Goal: Task Accomplishment & Management: Use online tool/utility

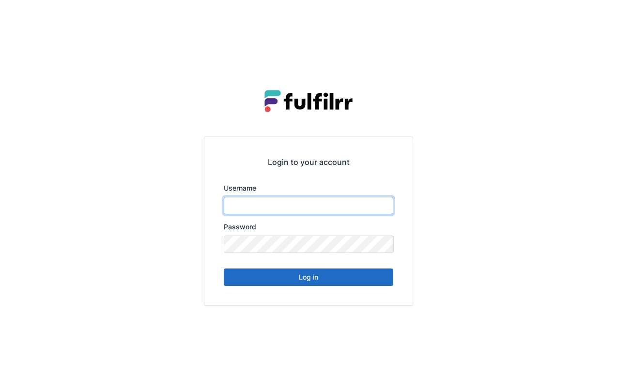
type input "*******"
click at [361, 281] on button "Log in" at bounding box center [308, 277] width 169 height 17
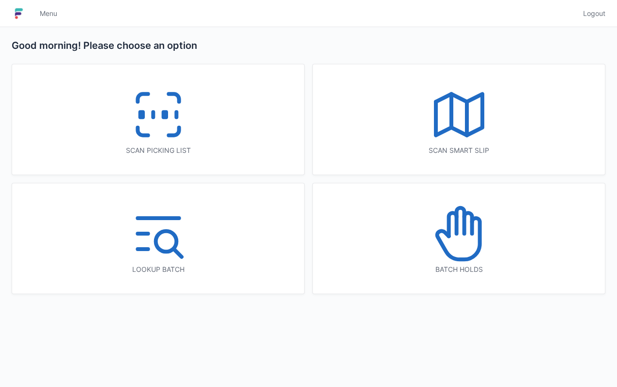
click at [239, 120] on div "Scan picking list" at bounding box center [158, 119] width 292 height 110
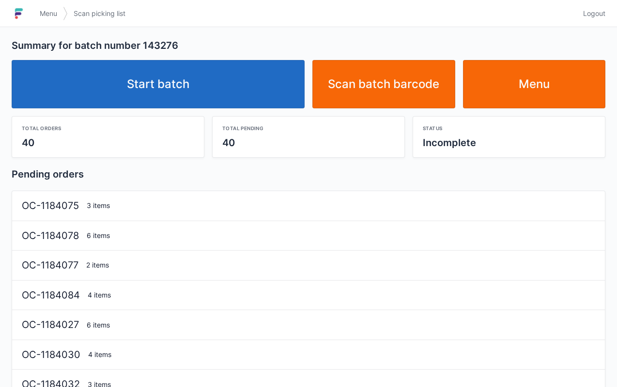
click at [225, 77] on link "Start batch" at bounding box center [158, 84] width 293 height 48
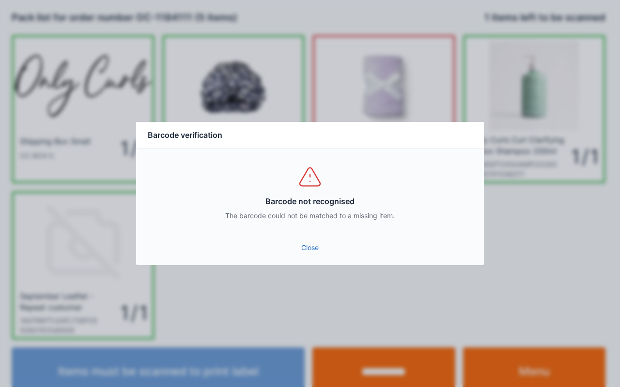
click at [308, 245] on link "Close" at bounding box center [310, 247] width 332 height 17
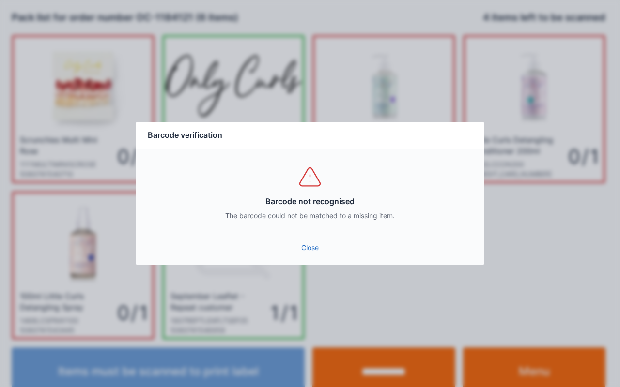
click at [321, 255] on link "Close" at bounding box center [310, 247] width 332 height 17
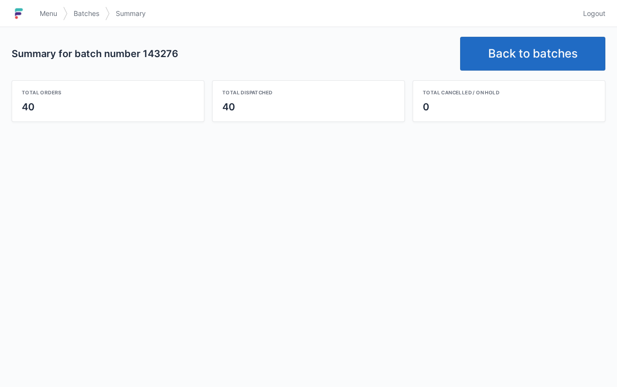
click at [518, 46] on link "Back to batches" at bounding box center [532, 54] width 145 height 34
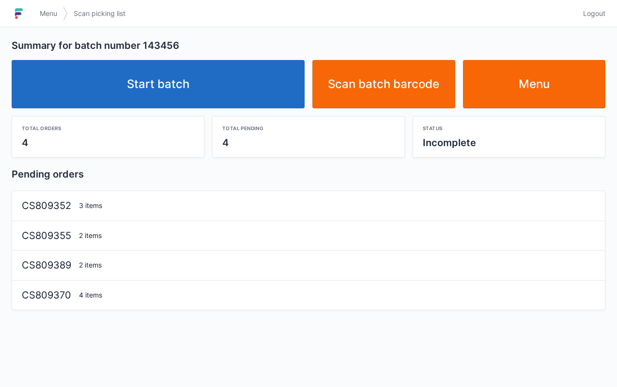
click at [242, 85] on link "Start batch" at bounding box center [158, 84] width 293 height 48
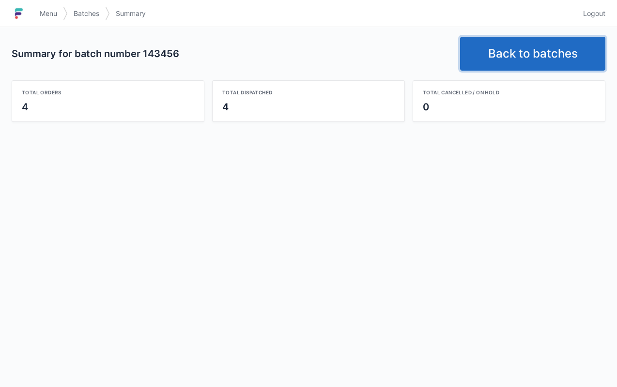
click at [506, 61] on link "Back to batches" at bounding box center [532, 54] width 145 height 34
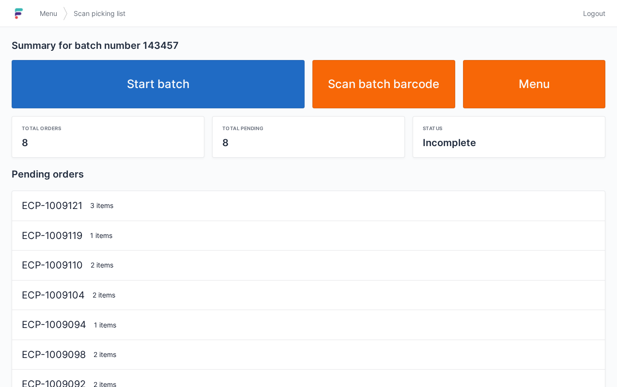
click at [240, 93] on link "Start batch" at bounding box center [158, 84] width 293 height 48
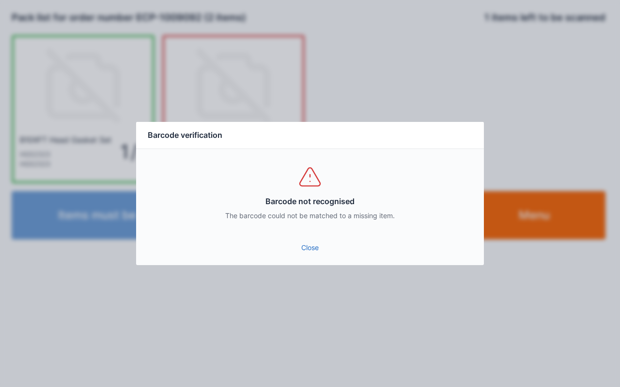
click at [315, 251] on link "Close" at bounding box center [310, 247] width 332 height 17
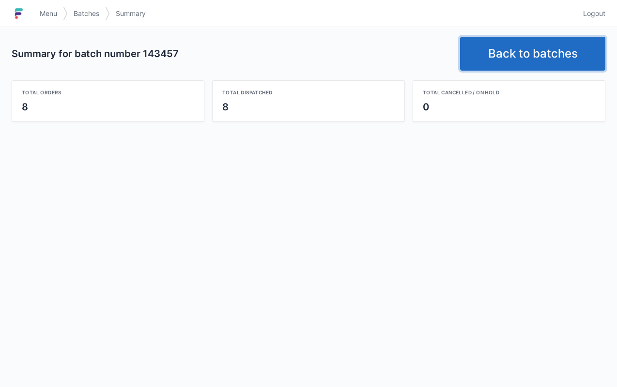
click at [526, 51] on link "Back to batches" at bounding box center [532, 54] width 145 height 34
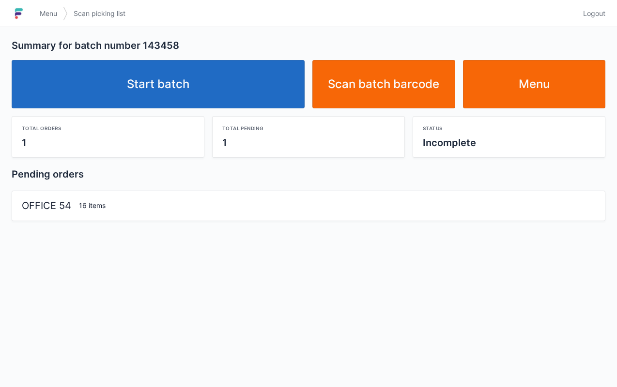
click at [231, 92] on link "Start batch" at bounding box center [158, 84] width 293 height 48
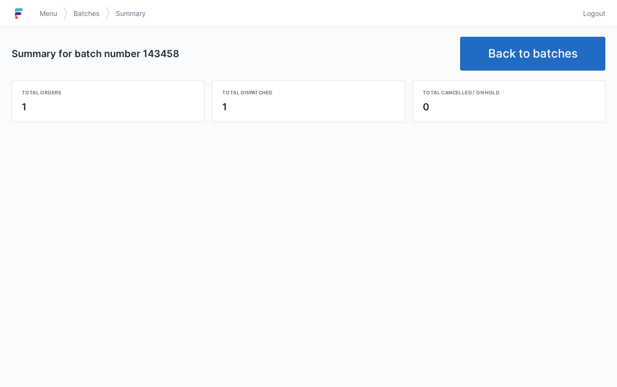
click at [513, 44] on link "Back to batches" at bounding box center [532, 54] width 145 height 34
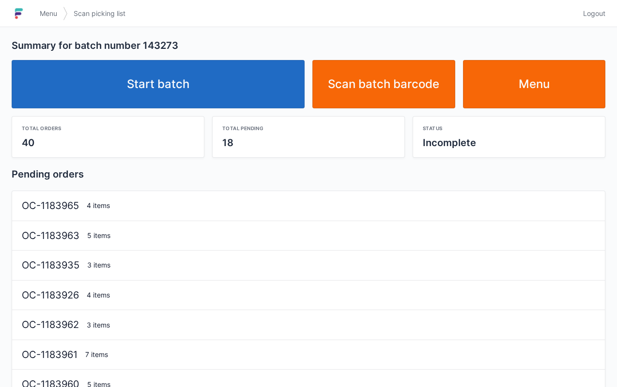
click at [269, 61] on link "Start batch" at bounding box center [158, 84] width 293 height 48
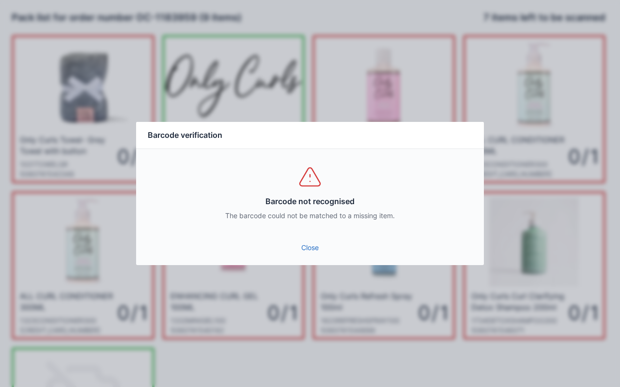
click at [316, 246] on link "Close" at bounding box center [310, 247] width 332 height 17
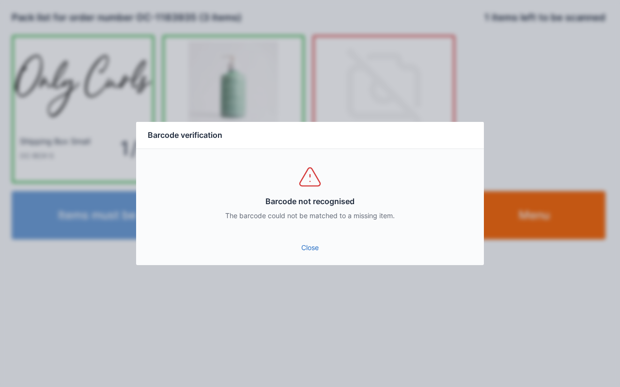
click at [322, 248] on link "Close" at bounding box center [310, 247] width 332 height 17
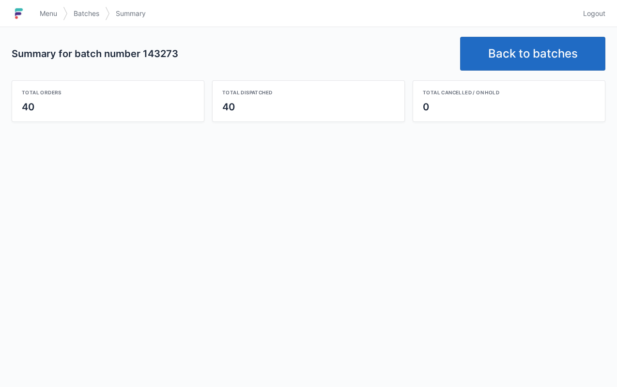
click at [505, 61] on link "Back to batches" at bounding box center [532, 54] width 145 height 34
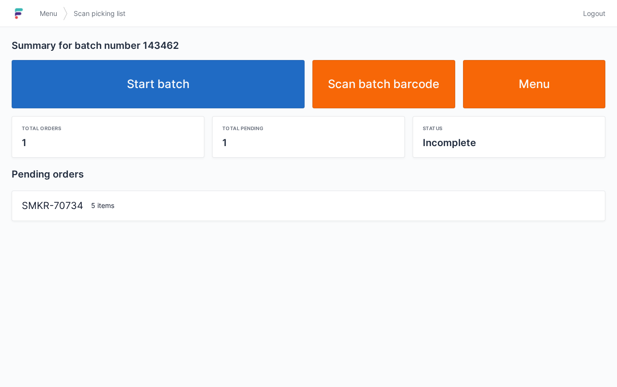
click at [233, 85] on link "Start batch" at bounding box center [158, 84] width 293 height 48
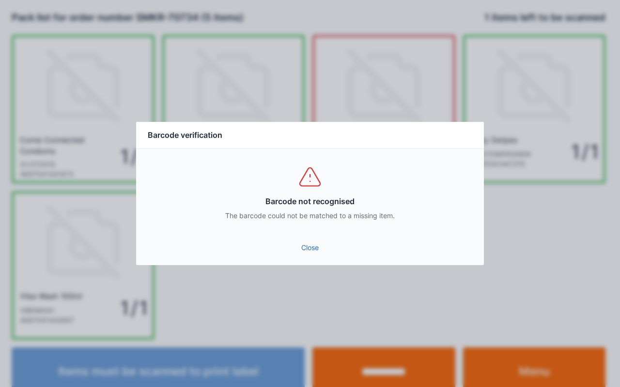
click at [309, 247] on link "Close" at bounding box center [310, 247] width 332 height 17
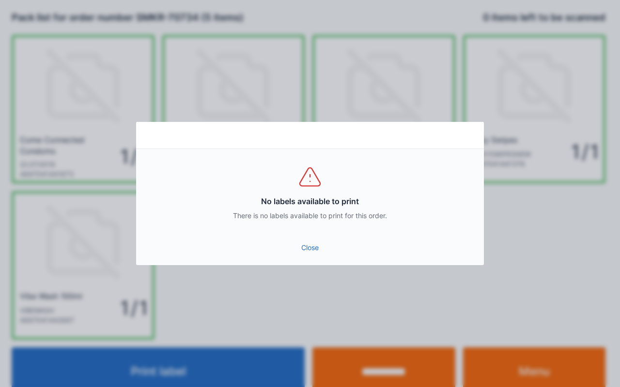
click at [309, 245] on link "Close" at bounding box center [310, 247] width 332 height 17
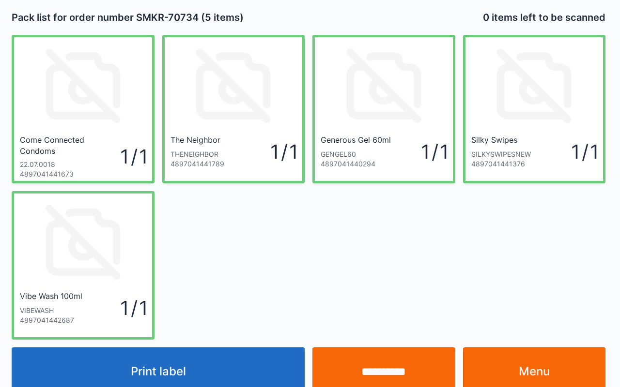
click at [566, 367] on link "Menu" at bounding box center [534, 372] width 143 height 48
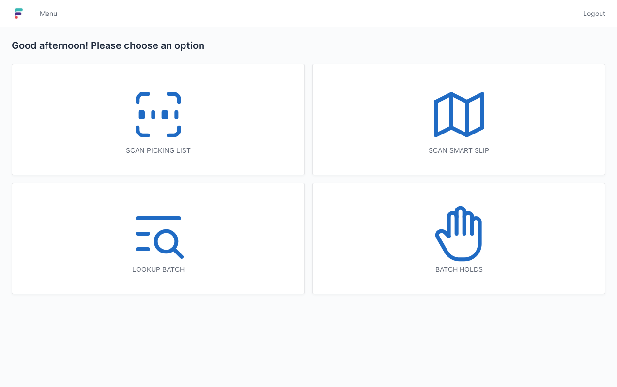
click at [230, 140] on div "Scan picking list" at bounding box center [158, 119] width 292 height 110
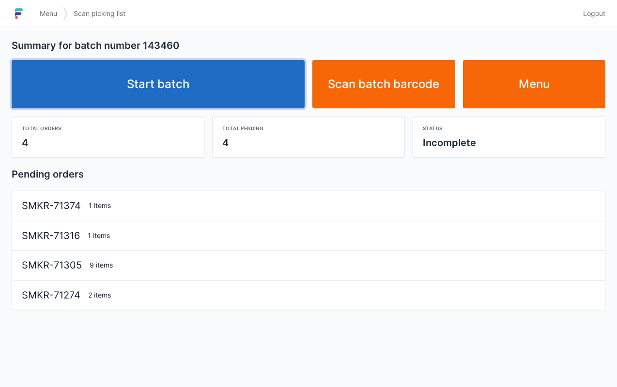
click at [211, 86] on link "Start batch" at bounding box center [158, 84] width 293 height 48
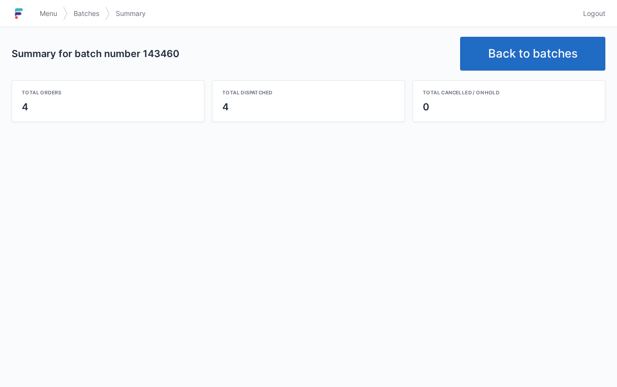
click at [519, 49] on link "Back to batches" at bounding box center [532, 54] width 145 height 34
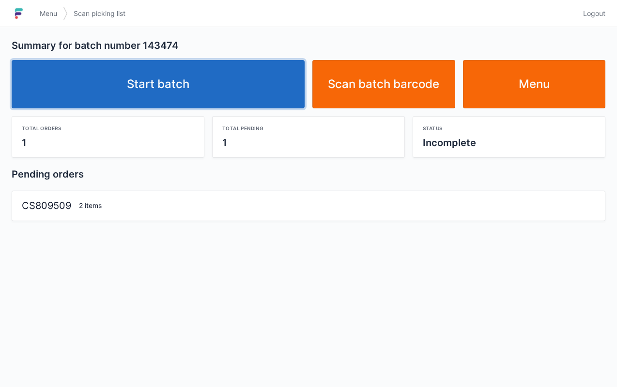
click at [253, 96] on link "Start batch" at bounding box center [158, 84] width 293 height 48
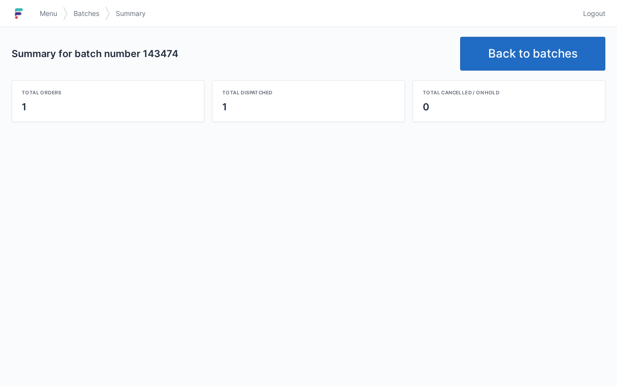
click at [506, 46] on link "Back to batches" at bounding box center [532, 54] width 145 height 34
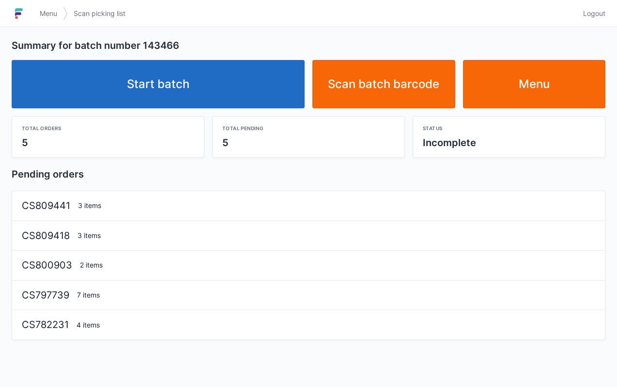
click at [241, 81] on link "Start batch" at bounding box center [158, 84] width 293 height 48
